Goal: Find contact information: Find contact information

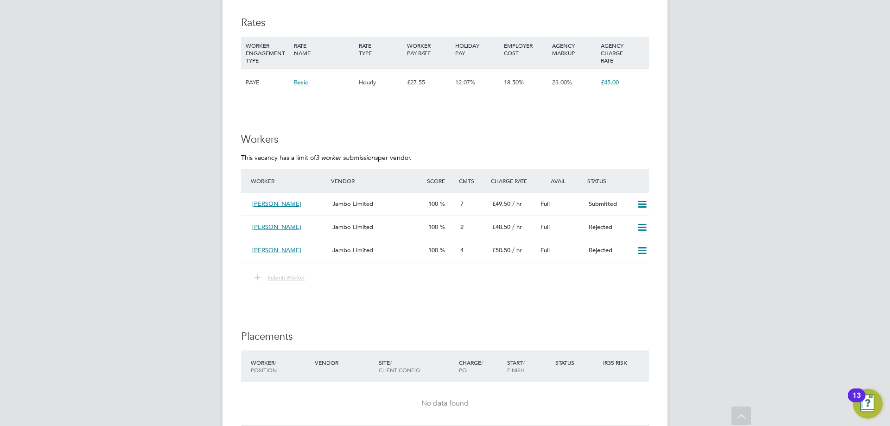
scroll to position [1251, 0]
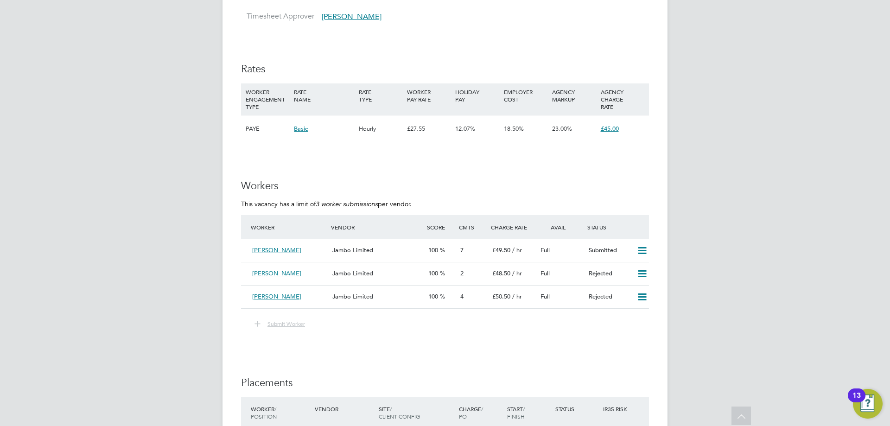
click at [286, 323] on span "Submit Worker" at bounding box center [286, 323] width 38 height 7
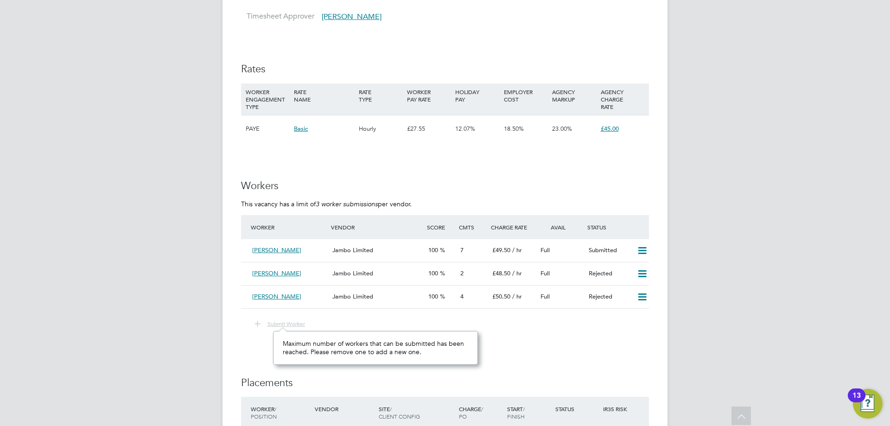
click at [286, 323] on span "Submit Worker" at bounding box center [286, 323] width 38 height 7
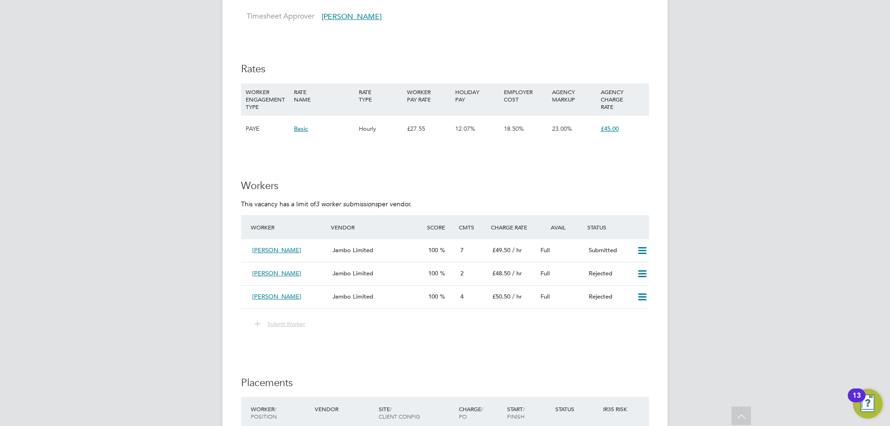
click at [286, 323] on span "Submit Worker" at bounding box center [286, 323] width 38 height 7
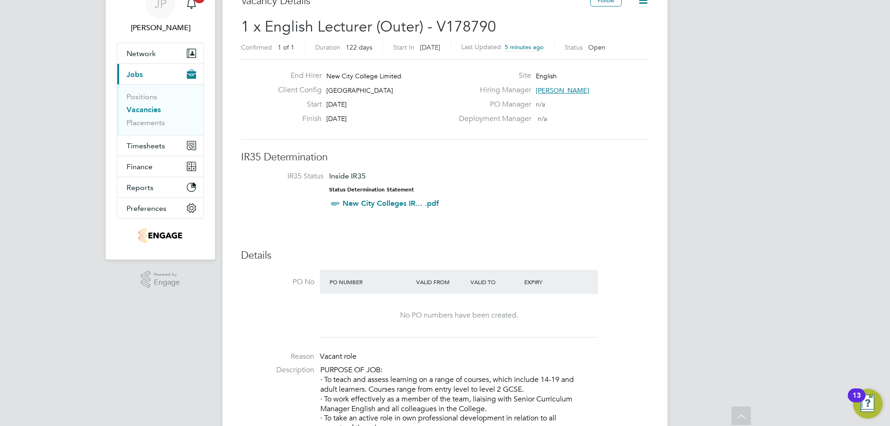
scroll to position [0, 0]
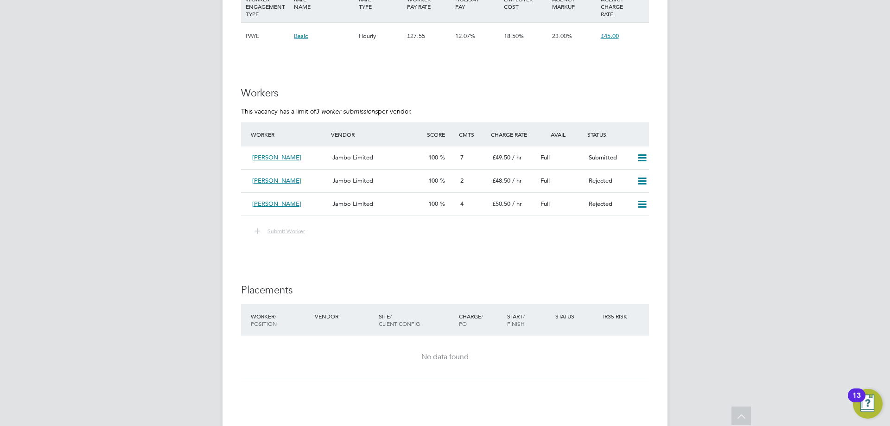
click at [301, 233] on span "Submit Worker" at bounding box center [286, 230] width 38 height 7
click at [300, 233] on span "Submit Worker" at bounding box center [286, 230] width 38 height 7
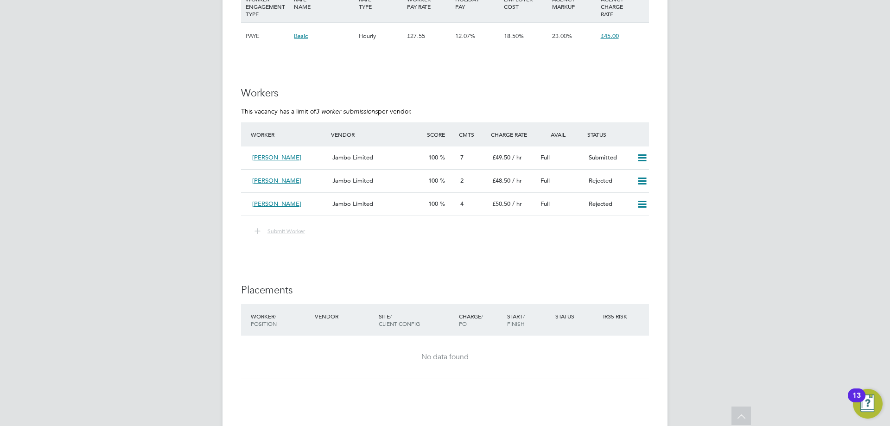
click at [301, 233] on span "Submit Worker" at bounding box center [286, 230] width 38 height 7
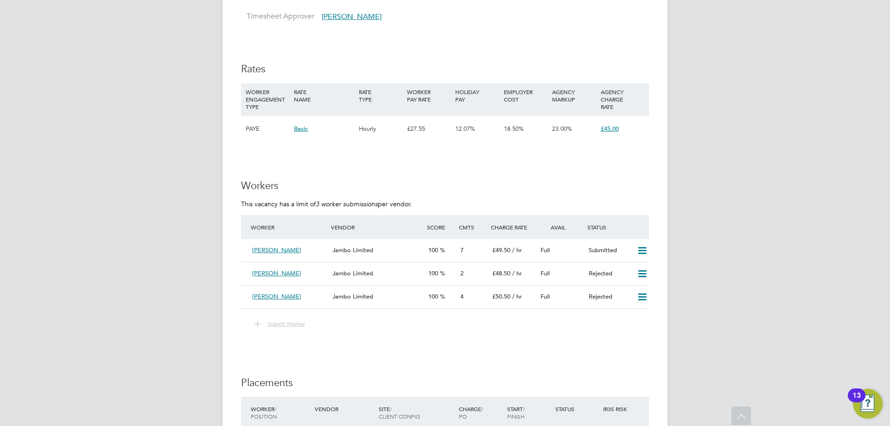
click at [290, 319] on button "Submit Worker" at bounding box center [280, 324] width 64 height 12
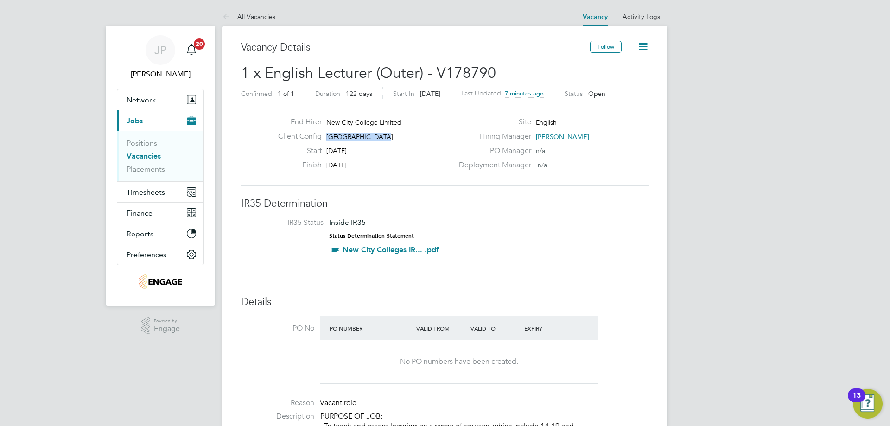
drag, startPoint x: 379, startPoint y: 137, endPoint x: 330, endPoint y: 138, distance: 48.7
click at [327, 136] on div "Client Config [GEOGRAPHIC_DATA]" at bounding box center [362, 139] width 183 height 14
copy span "[GEOGRAPHIC_DATA]"
click at [561, 135] on span "[PERSON_NAME]" at bounding box center [562, 137] width 53 height 8
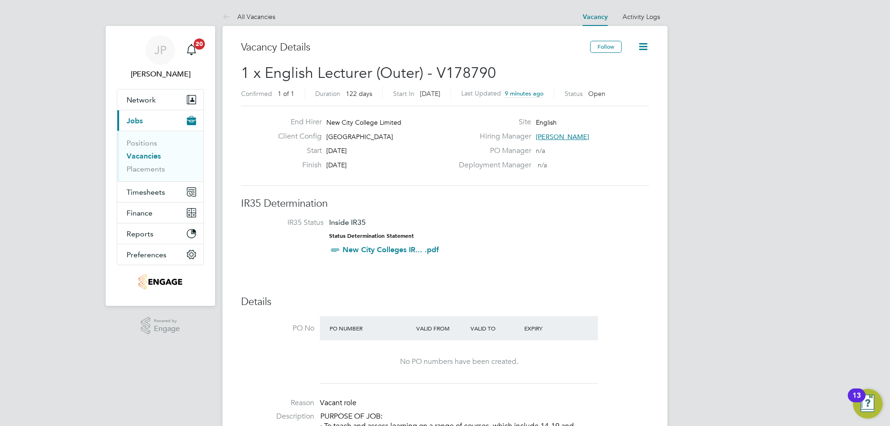
scroll to position [9, 42]
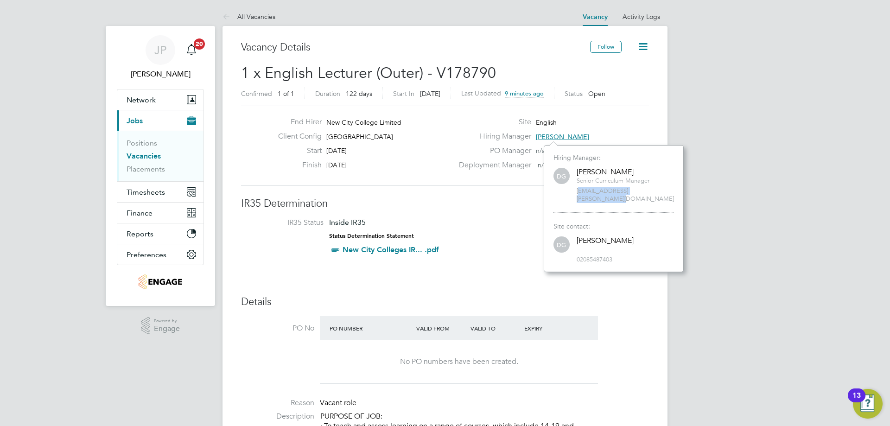
drag, startPoint x: 661, startPoint y: 190, endPoint x: 577, endPoint y: 196, distance: 84.1
click at [578, 196] on div "Hiring Manager: DG [PERSON_NAME] Senior Curriculum Manager [EMAIL_ADDRESS][PERS…" at bounding box center [613, 182] width 120 height 59
drag, startPoint x: 617, startPoint y: 254, endPoint x: 575, endPoint y: 252, distance: 42.2
click at [575, 252] on div "DG [PERSON_NAME] 02085487403" at bounding box center [613, 249] width 120 height 29
click at [597, 236] on div "[PERSON_NAME]" at bounding box center [604, 241] width 57 height 10
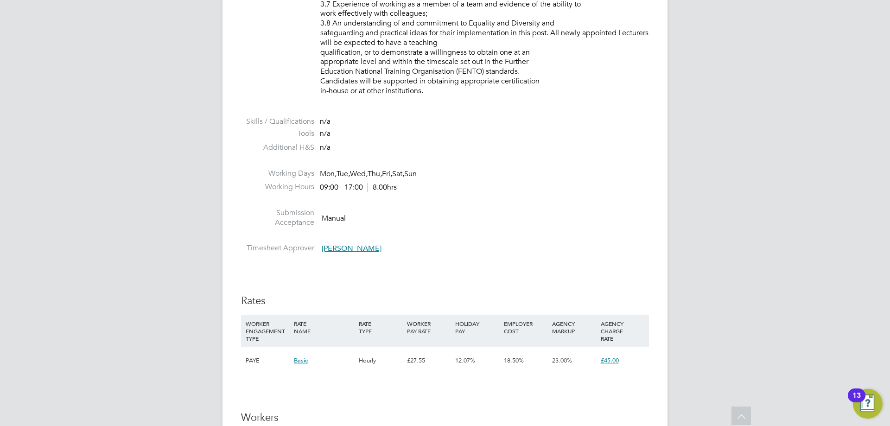
scroll to position [1205, 0]
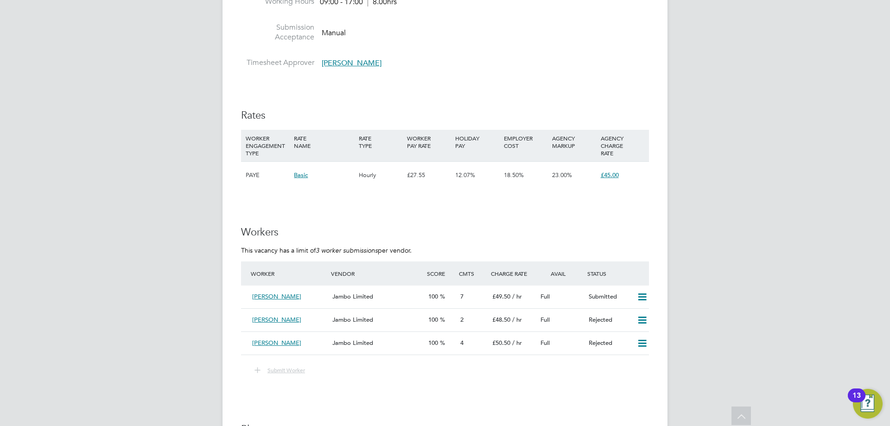
drag, startPoint x: 414, startPoint y: 250, endPoint x: 229, endPoint y: 231, distance: 185.9
click at [544, 74] on div "IR35 Determination IR35 Status Inside IR35 Status Determination Statement New C…" at bounding box center [445, 14] width 408 height 2044
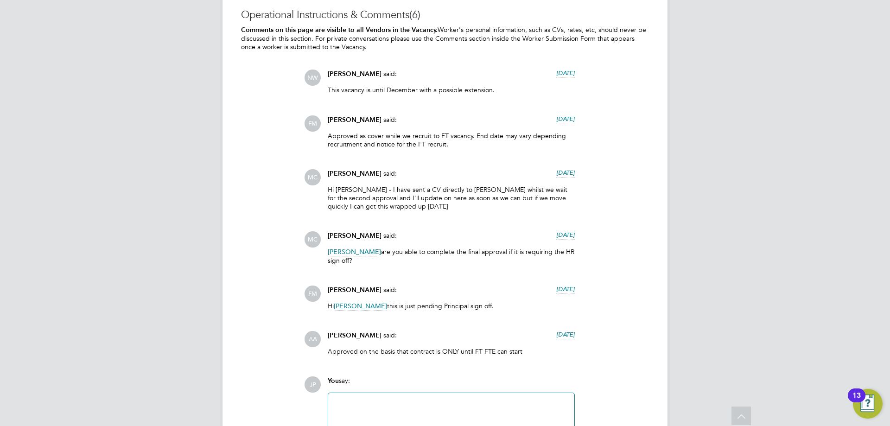
scroll to position [1807, 0]
